Goal: Task Accomplishment & Management: Use online tool/utility

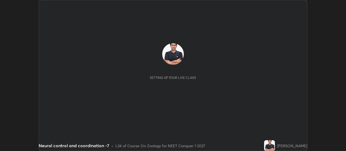
scroll to position [151, 346]
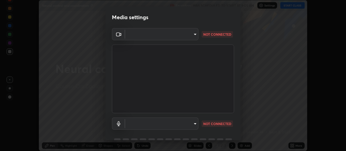
type input "3aa1f2dfd03d01f189a8a01f68d52051269995ca7ca0ffcaee6397e0c867a5cc"
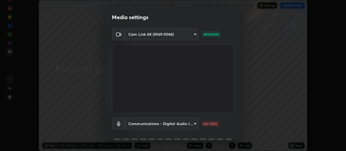
scroll to position [26, 0]
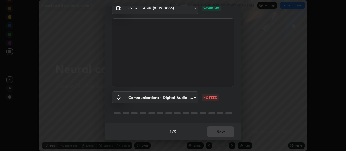
click at [195, 97] on body "Erase all Neural control and coordination -7 Recording WAS SCHEDULED TO START A…" at bounding box center [173, 75] width 346 height 151
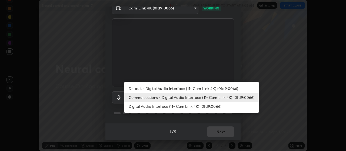
click at [214, 90] on li "Default - Digital Audio Interface (11- Cam Link 4K) (0fd9:0066)" at bounding box center [191, 88] width 134 height 9
type input "default"
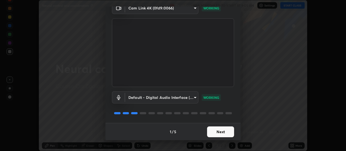
click at [221, 134] on button "Next" at bounding box center [220, 132] width 27 height 11
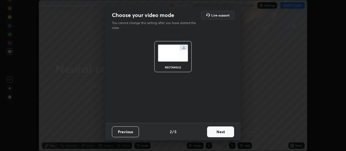
scroll to position [0, 0]
click at [224, 133] on button "Next" at bounding box center [220, 132] width 27 height 11
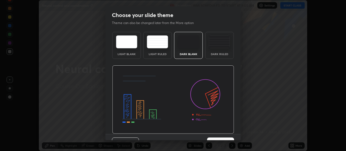
scroll to position [11, 0]
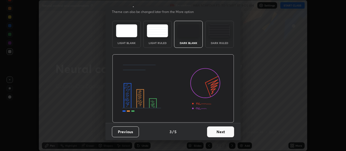
click at [227, 131] on button "Next" at bounding box center [220, 132] width 27 height 11
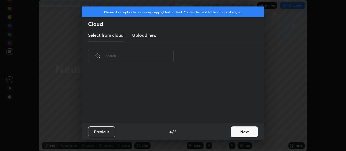
click at [240, 135] on button "Next" at bounding box center [244, 132] width 27 height 11
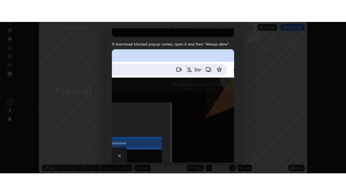
scroll to position [137, 0]
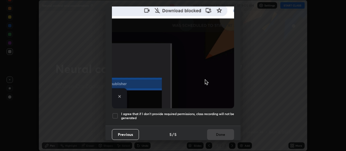
click at [114, 114] on div at bounding box center [115, 116] width 6 height 6
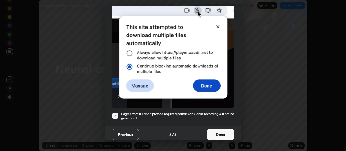
click at [216, 134] on button "Done" at bounding box center [220, 134] width 27 height 11
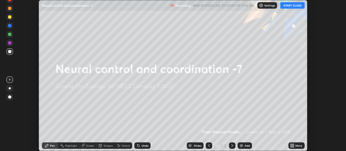
click at [292, 6] on button "START CLASS" at bounding box center [293, 5] width 24 height 6
click at [292, 147] on icon at bounding box center [291, 146] width 1 height 1
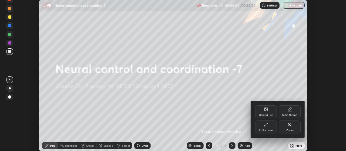
click at [269, 127] on div "Full screen" at bounding box center [266, 127] width 22 height 13
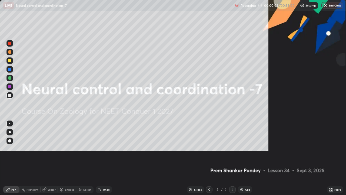
scroll to position [195, 346]
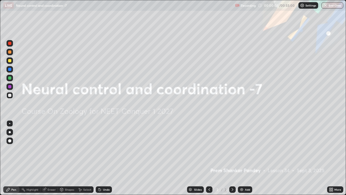
click at [242, 151] on img at bounding box center [242, 189] width 4 height 4
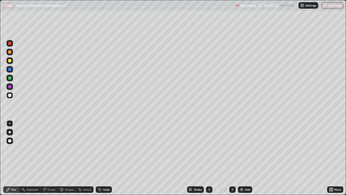
click at [10, 132] on div at bounding box center [10, 132] width 2 height 2
click at [98, 151] on icon at bounding box center [100, 189] width 4 height 4
click at [10, 68] on div at bounding box center [9, 69] width 3 height 3
click at [9, 44] on div at bounding box center [9, 43] width 3 height 3
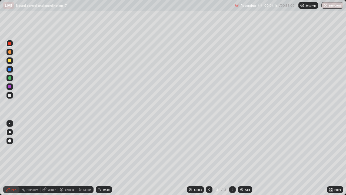
click at [209, 151] on icon at bounding box center [209, 189] width 4 height 4
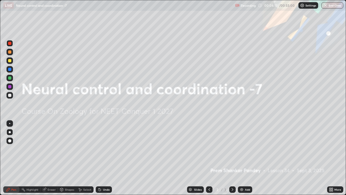
click at [242, 151] on img at bounding box center [242, 189] width 4 height 4
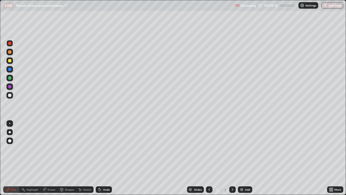
click at [10, 96] on div at bounding box center [9, 95] width 3 height 3
click at [11, 70] on div at bounding box center [9, 69] width 6 height 6
click at [11, 94] on div at bounding box center [9, 95] width 3 height 3
click at [9, 95] on div at bounding box center [9, 95] width 3 height 3
click at [232, 151] on icon at bounding box center [233, 189] width 4 height 4
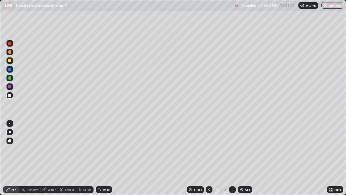
click at [10, 97] on div at bounding box center [9, 95] width 3 height 3
click at [11, 69] on div at bounding box center [9, 69] width 3 height 3
click at [11, 70] on div at bounding box center [9, 69] width 3 height 3
click at [10, 95] on div at bounding box center [9, 95] width 3 height 3
click at [11, 94] on div at bounding box center [9, 95] width 3 height 3
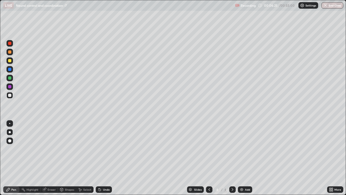
click at [11, 95] on div at bounding box center [9, 95] width 3 height 3
click at [10, 96] on div at bounding box center [9, 95] width 3 height 3
click at [12, 94] on div at bounding box center [9, 95] width 6 height 6
click at [10, 43] on div at bounding box center [9, 43] width 3 height 3
click at [100, 151] on icon at bounding box center [100, 189] width 4 height 4
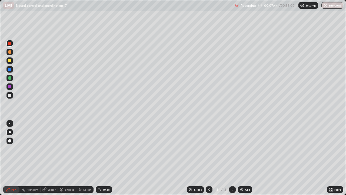
click at [103, 151] on div "Undo" at bounding box center [106, 189] width 7 height 3
click at [104, 151] on div "Undo" at bounding box center [106, 189] width 7 height 3
click at [10, 70] on div at bounding box center [9, 69] width 3 height 3
click at [12, 68] on div at bounding box center [9, 69] width 6 height 6
click at [11, 77] on div at bounding box center [9, 77] width 3 height 3
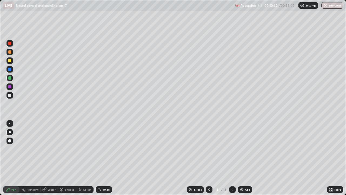
click at [11, 58] on div at bounding box center [9, 60] width 6 height 6
click at [11, 52] on div at bounding box center [9, 51] width 3 height 3
click at [12, 51] on div at bounding box center [9, 52] width 6 height 6
click at [51, 151] on div "Eraser" at bounding box center [52, 189] width 8 height 3
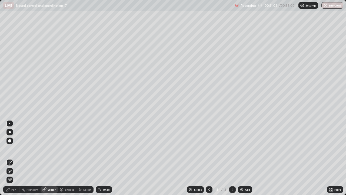
click at [14, 151] on div "Pen" at bounding box center [13, 189] width 5 height 3
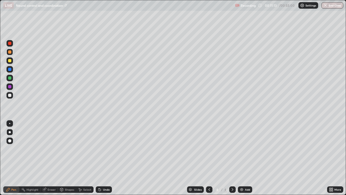
click at [8, 95] on div at bounding box center [9, 95] width 3 height 3
click at [9, 61] on div at bounding box center [9, 60] width 3 height 3
click at [11, 61] on div at bounding box center [9, 60] width 3 height 3
click at [9, 43] on div at bounding box center [9, 43] width 3 height 3
click at [209, 151] on icon at bounding box center [209, 189] width 4 height 4
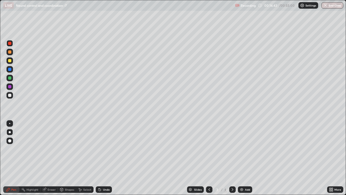
click at [232, 151] on icon at bounding box center [233, 189] width 2 height 3
click at [99, 151] on icon at bounding box center [100, 190] width 2 height 2
click at [99, 151] on icon at bounding box center [99, 188] width 1 height 1
click at [241, 151] on img at bounding box center [242, 189] width 4 height 4
click at [11, 96] on div at bounding box center [9, 95] width 3 height 3
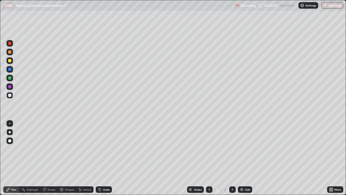
click at [11, 96] on div at bounding box center [9, 95] width 3 height 3
click at [10, 95] on div at bounding box center [9, 95] width 3 height 3
click at [11, 96] on div at bounding box center [9, 95] width 3 height 3
click at [11, 60] on div at bounding box center [9, 60] width 3 height 3
click at [10, 43] on div at bounding box center [9, 43] width 3 height 3
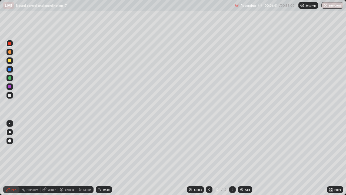
click at [10, 43] on div at bounding box center [9, 43] width 3 height 3
click at [10, 96] on div at bounding box center [9, 95] width 3 height 3
click at [240, 151] on img at bounding box center [242, 189] width 4 height 4
click at [11, 60] on div at bounding box center [9, 60] width 3 height 3
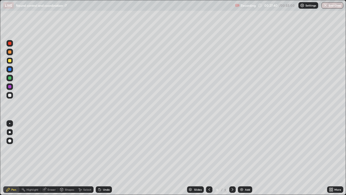
click at [11, 60] on div at bounding box center [9, 60] width 3 height 3
click at [242, 151] on img at bounding box center [242, 189] width 4 height 4
click at [10, 42] on div at bounding box center [9, 43] width 3 height 3
click at [11, 44] on div at bounding box center [9, 43] width 3 height 3
click at [10, 78] on div at bounding box center [9, 77] width 3 height 3
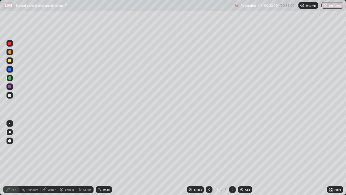
click at [10, 78] on div at bounding box center [9, 77] width 3 height 3
click at [99, 151] on icon at bounding box center [99, 188] width 1 height 1
click at [103, 151] on div "Undo" at bounding box center [106, 189] width 7 height 3
click at [10, 94] on div at bounding box center [9, 95] width 3 height 3
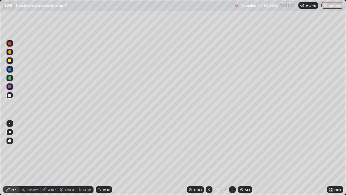
click at [99, 151] on icon at bounding box center [100, 190] width 2 height 2
click at [240, 151] on img at bounding box center [242, 189] width 4 height 4
click at [11, 95] on div at bounding box center [9, 95] width 3 height 3
click at [9, 87] on div at bounding box center [9, 86] width 3 height 3
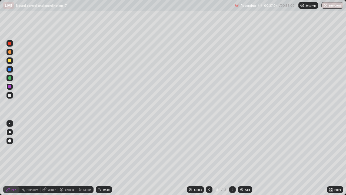
click at [9, 87] on div at bounding box center [9, 86] width 3 height 3
click at [11, 78] on div at bounding box center [9, 77] width 3 height 3
click at [9, 77] on div at bounding box center [9, 77] width 3 height 3
click at [10, 42] on div at bounding box center [9, 43] width 3 height 3
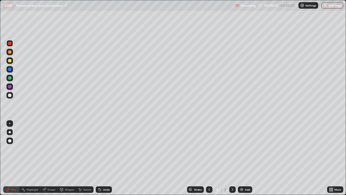
click at [12, 61] on div at bounding box center [9, 60] width 6 height 6
click at [11, 60] on div at bounding box center [9, 60] width 3 height 3
click at [11, 93] on div at bounding box center [9, 95] width 6 height 6
click at [9, 60] on div at bounding box center [9, 60] width 3 height 3
click at [10, 61] on div at bounding box center [9, 60] width 3 height 3
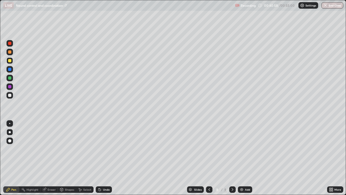
click at [10, 61] on div at bounding box center [9, 60] width 3 height 3
click at [52, 151] on div "Eraser" at bounding box center [52, 189] width 8 height 3
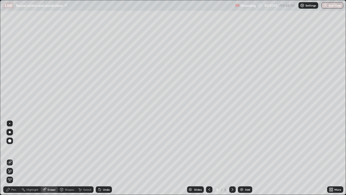
click at [14, 151] on div "Pen" at bounding box center [13, 189] width 5 height 3
click at [15, 151] on div "Pen" at bounding box center [13, 189] width 5 height 3
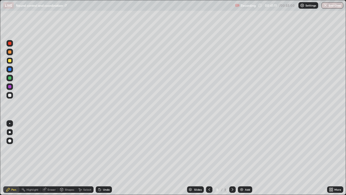
click at [10, 44] on div at bounding box center [9, 43] width 3 height 3
click at [10, 43] on div at bounding box center [9, 43] width 3 height 3
click at [100, 151] on icon at bounding box center [100, 190] width 2 height 2
click at [99, 151] on icon at bounding box center [100, 190] width 2 height 2
click at [9, 77] on div at bounding box center [9, 77] width 3 height 3
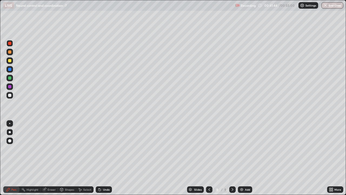
click at [10, 77] on div at bounding box center [9, 77] width 3 height 3
click at [241, 151] on img at bounding box center [242, 189] width 4 height 4
click at [12, 94] on div at bounding box center [9, 95] width 6 height 6
click at [11, 95] on div at bounding box center [9, 95] width 3 height 3
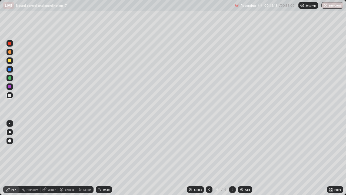
click at [10, 71] on div at bounding box center [9, 69] width 3 height 3
click at [11, 68] on div at bounding box center [9, 69] width 3 height 3
click at [9, 95] on div at bounding box center [9, 95] width 3 height 3
click at [10, 95] on div at bounding box center [9, 95] width 3 height 3
click at [11, 52] on div at bounding box center [9, 51] width 3 height 3
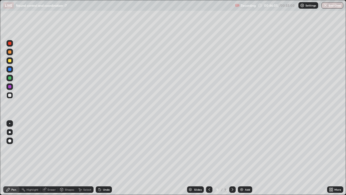
click at [11, 52] on div at bounding box center [9, 51] width 3 height 3
click at [10, 77] on div at bounding box center [9, 77] width 3 height 3
click at [10, 44] on div at bounding box center [9, 43] width 3 height 3
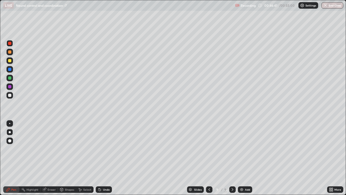
click at [9, 77] on div at bounding box center [9, 77] width 3 height 3
click at [8, 78] on div at bounding box center [9, 77] width 3 height 3
click at [11, 43] on div at bounding box center [9, 43] width 3 height 3
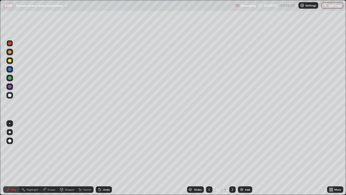
click at [240, 151] on img at bounding box center [242, 189] width 4 height 4
click at [11, 96] on div at bounding box center [9, 95] width 3 height 3
click at [99, 151] on icon at bounding box center [99, 188] width 1 height 1
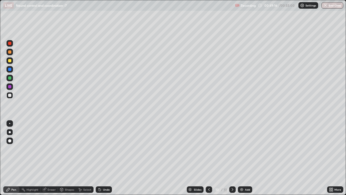
click at [99, 151] on icon at bounding box center [99, 188] width 1 height 1
click at [100, 151] on div "Undo" at bounding box center [104, 189] width 16 height 6
click at [103, 151] on div "Undo" at bounding box center [104, 189] width 16 height 6
click at [99, 151] on icon at bounding box center [100, 190] width 2 height 2
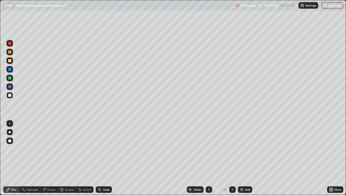
click at [99, 151] on icon at bounding box center [99, 188] width 1 height 1
click at [99, 151] on div "Undo" at bounding box center [104, 189] width 16 height 6
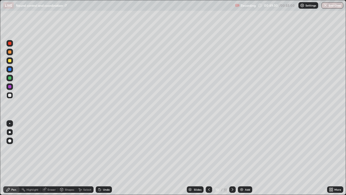
click at [100, 151] on div "Undo" at bounding box center [104, 189] width 16 height 6
click at [99, 151] on icon at bounding box center [100, 190] width 2 height 2
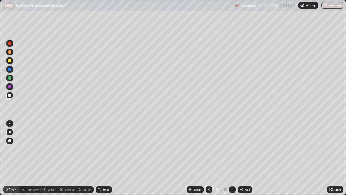
click at [99, 151] on icon at bounding box center [100, 190] width 2 height 2
click at [100, 151] on icon at bounding box center [100, 190] width 2 height 2
click at [99, 151] on icon at bounding box center [100, 190] width 2 height 2
click at [101, 151] on icon at bounding box center [100, 189] width 4 height 4
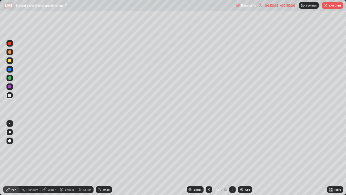
click at [10, 43] on div at bounding box center [9, 43] width 3 height 3
click at [10, 95] on div at bounding box center [9, 95] width 3 height 3
click at [217, 53] on button "Undo" at bounding box center [223, 56] width 16 height 6
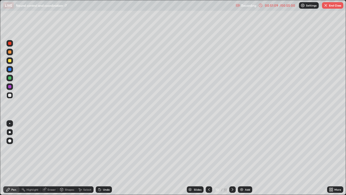
click at [10, 78] on div at bounding box center [9, 77] width 3 height 3
click at [8, 95] on div at bounding box center [9, 95] width 6 height 6
click at [11, 94] on div at bounding box center [9, 95] width 3 height 3
click at [99, 151] on icon at bounding box center [99, 188] width 1 height 1
click at [99, 151] on icon at bounding box center [100, 190] width 2 height 2
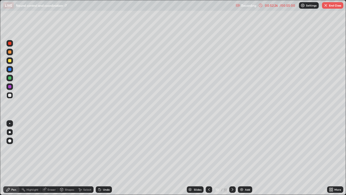
click at [99, 151] on icon at bounding box center [100, 190] width 2 height 2
click at [99, 151] on icon at bounding box center [99, 188] width 1 height 1
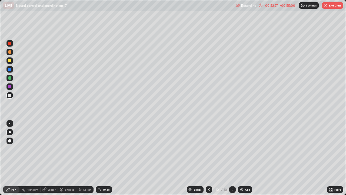
click at [101, 151] on icon at bounding box center [100, 189] width 4 height 4
click at [99, 151] on icon at bounding box center [100, 190] width 2 height 2
click at [83, 151] on div "Select" at bounding box center [84, 189] width 17 height 11
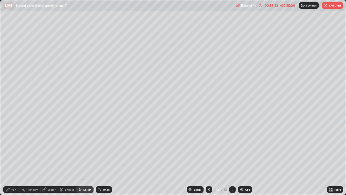
click at [83, 151] on div "0 ° Undo Copy Duplicate Duplicate to new slide Delete" at bounding box center [173, 97] width 346 height 194
click at [14, 151] on div "Pen" at bounding box center [13, 189] width 5 height 3
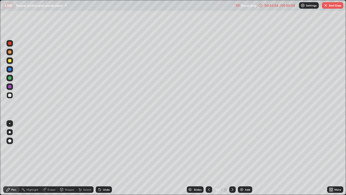
click at [14, 151] on div "Pen" at bounding box center [13, 189] width 5 height 3
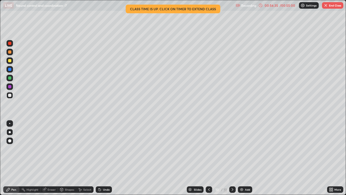
click at [208, 151] on icon at bounding box center [209, 189] width 4 height 4
click at [209, 151] on icon at bounding box center [209, 189] width 4 height 4
click at [208, 151] on icon at bounding box center [209, 189] width 4 height 4
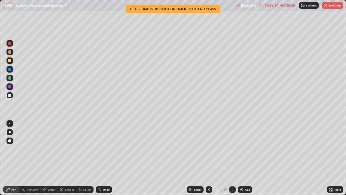
click at [209, 151] on icon at bounding box center [209, 189] width 4 height 4
click at [232, 151] on icon at bounding box center [233, 189] width 4 height 4
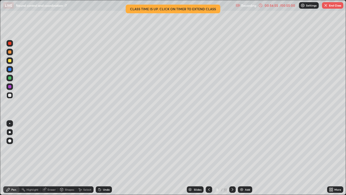
click at [231, 151] on icon at bounding box center [233, 189] width 4 height 4
click at [232, 151] on icon at bounding box center [233, 189] width 4 height 4
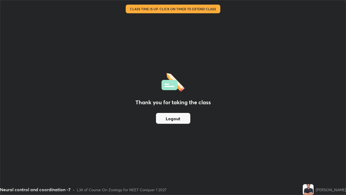
click at [71, 118] on div "Thank you for taking the class Logout" at bounding box center [173, 97] width 346 height 194
click at [168, 118] on button "Logout" at bounding box center [173, 118] width 34 height 11
